Goal: Navigation & Orientation: Find specific page/section

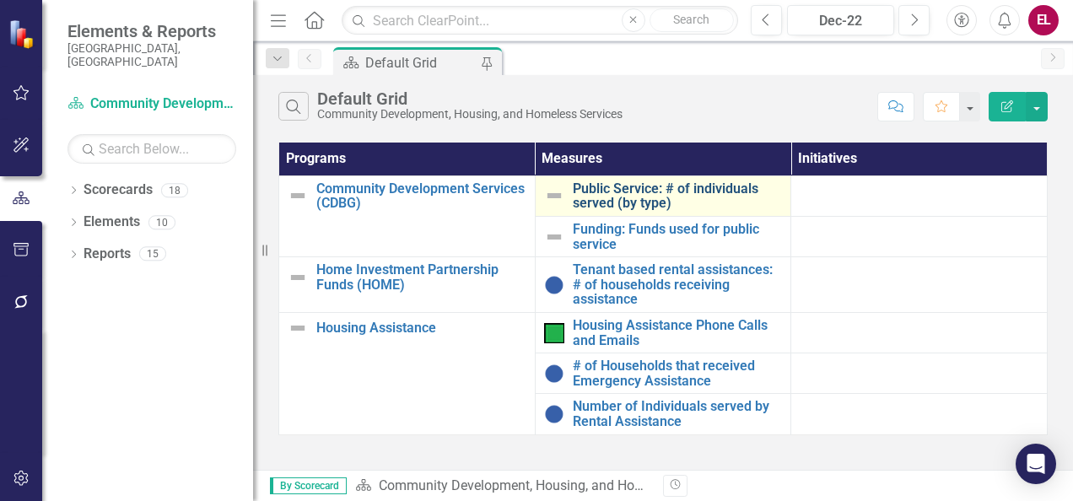
click at [709, 203] on link "Public Service: # of individuals served (by type)" at bounding box center [678, 196] width 210 height 30
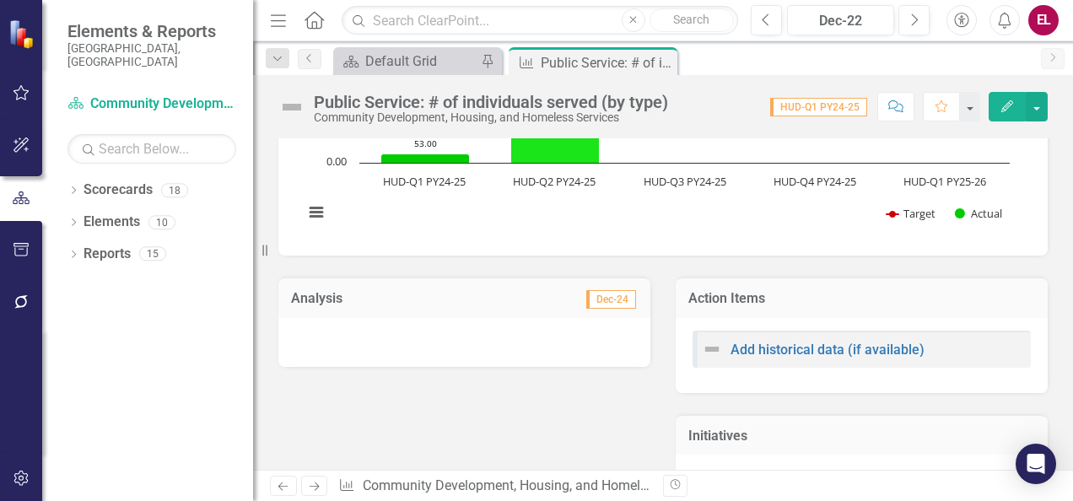
scroll to position [372, 0]
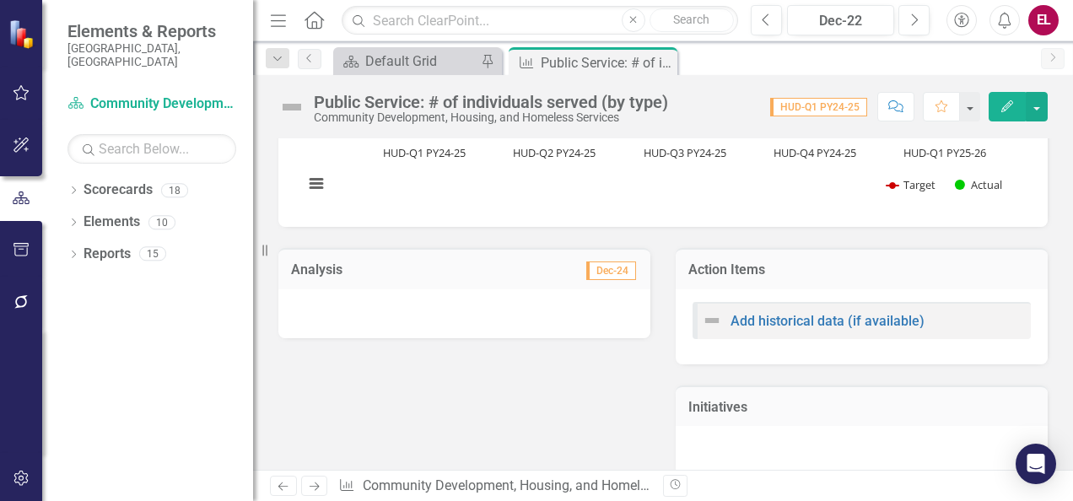
click at [312, 486] on icon at bounding box center [315, 487] width 10 height 8
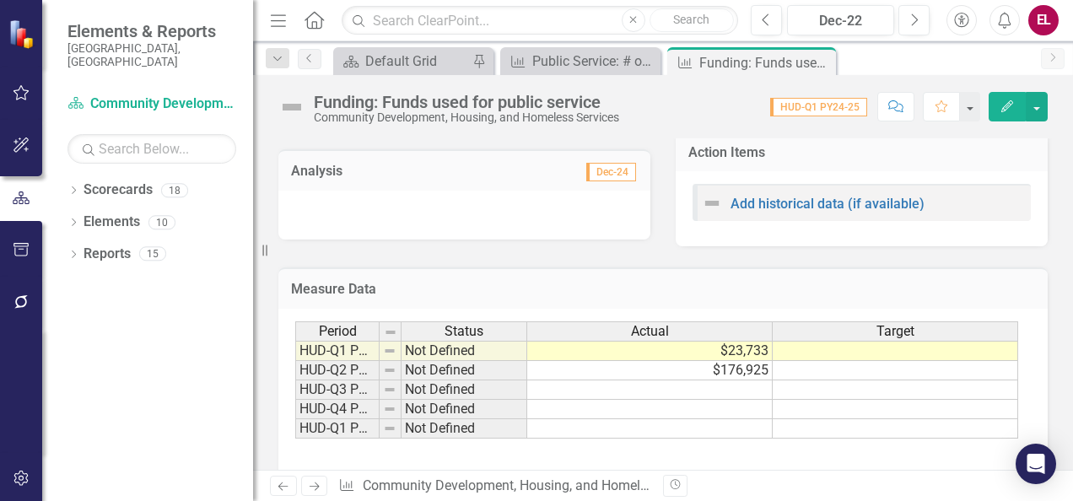
scroll to position [602, 0]
click at [316, 494] on link "Next" at bounding box center [314, 486] width 27 height 20
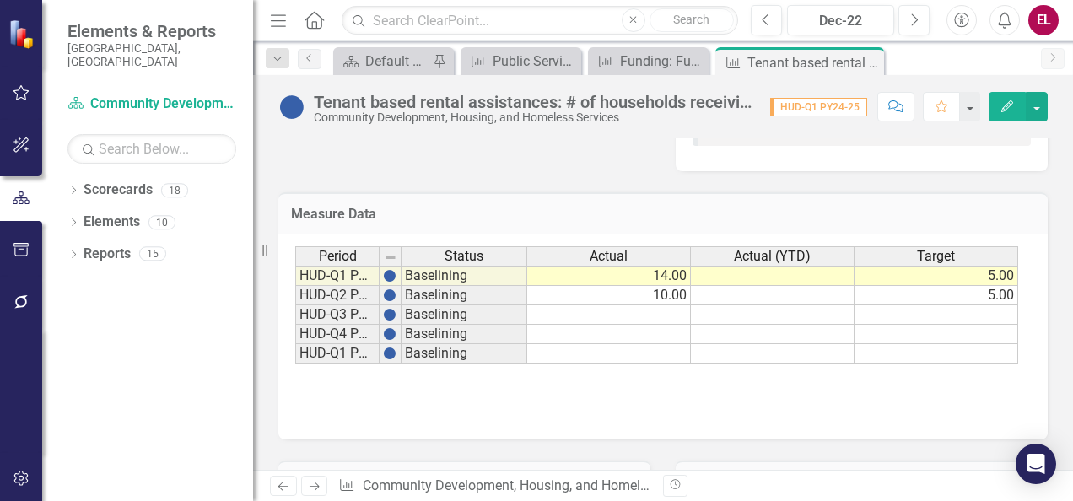
scroll to position [675, 0]
click at [312, 493] on link "Next" at bounding box center [314, 486] width 27 height 20
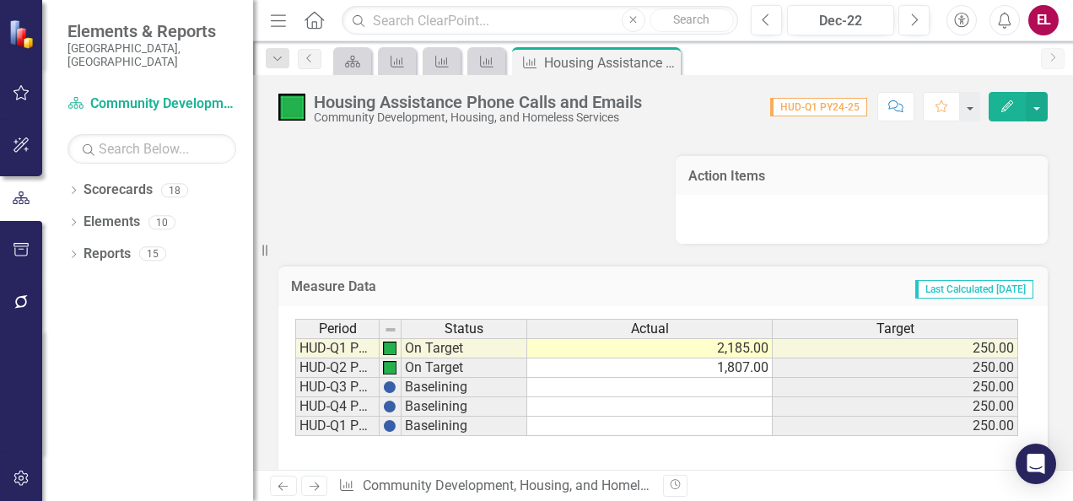
scroll to position [578, 0]
click at [315, 479] on link "Next" at bounding box center [314, 486] width 27 height 20
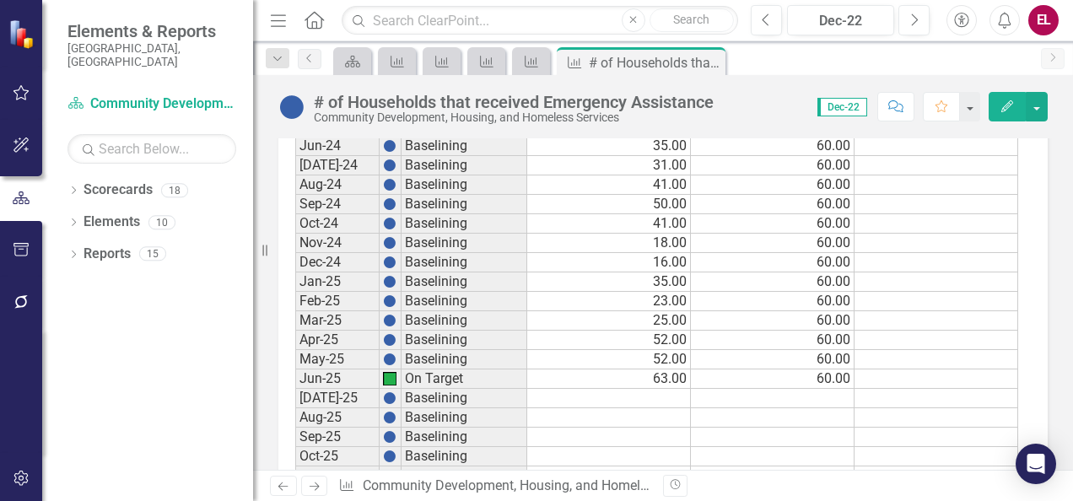
scroll to position [1821, 0]
click at [628, 274] on td "35.00" at bounding box center [609, 283] width 164 height 19
